Goal: Find specific page/section: Find specific page/section

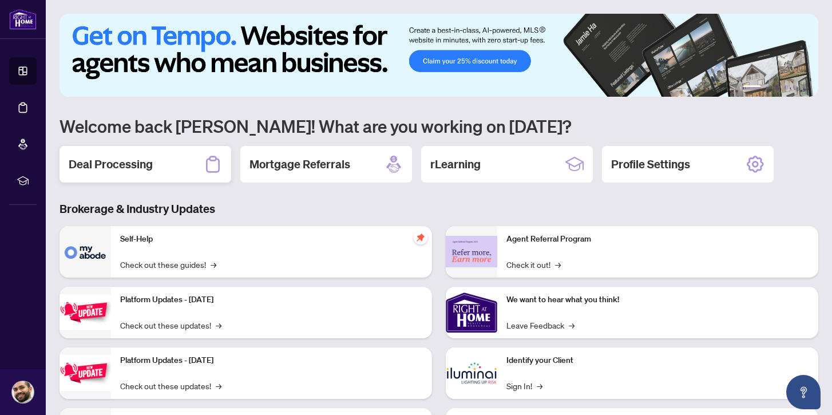
click at [155, 163] on div "Deal Processing" at bounding box center [146, 164] width 172 height 37
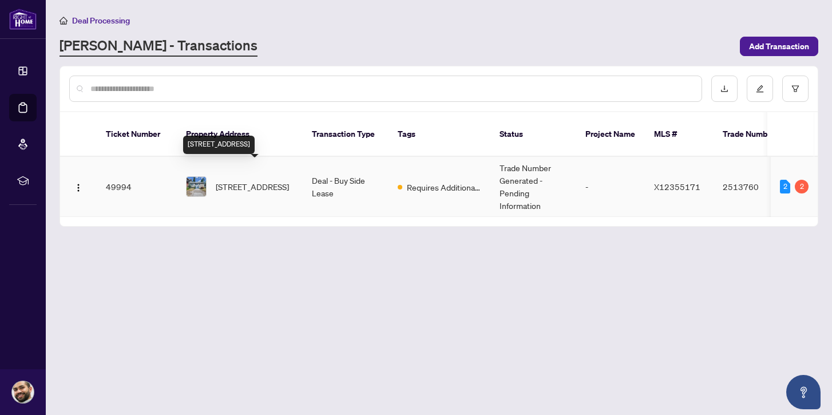
click at [232, 180] on span "[STREET_ADDRESS]" at bounding box center [252, 186] width 73 height 13
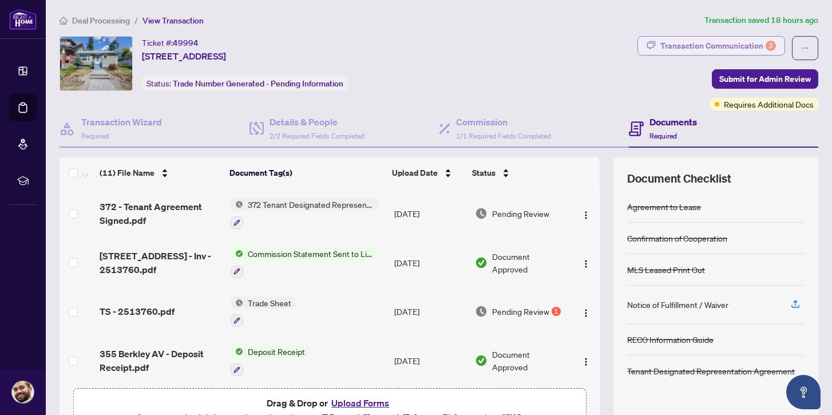
click at [679, 46] on div "Transaction Communication 2" at bounding box center [719, 46] width 116 height 18
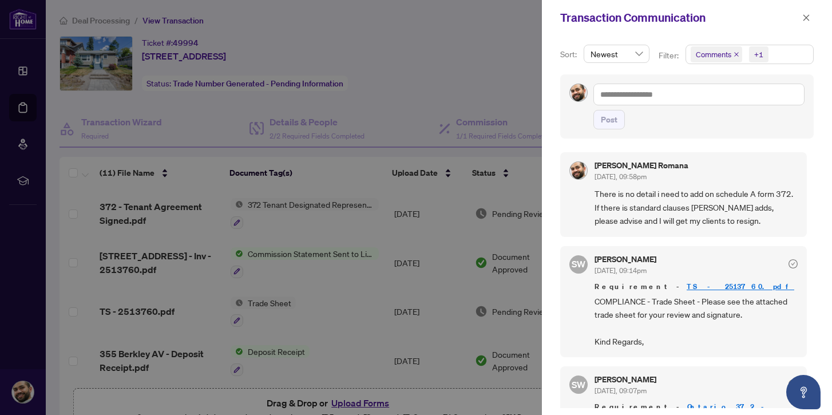
scroll to position [52, 0]
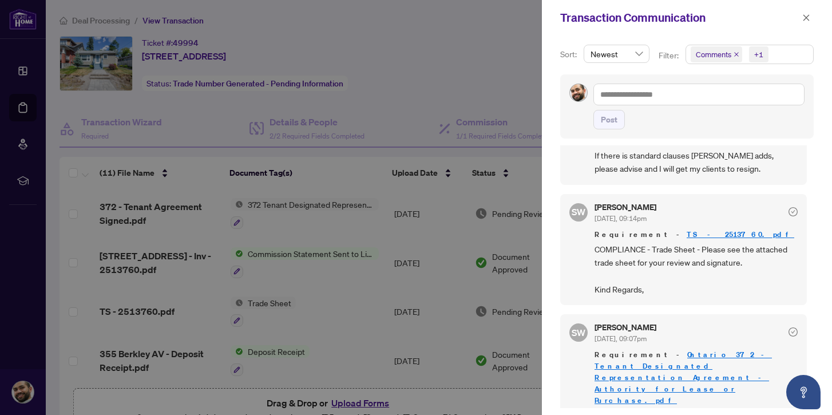
click at [466, 77] on div at bounding box center [416, 207] width 832 height 415
